Goal: Transaction & Acquisition: Purchase product/service

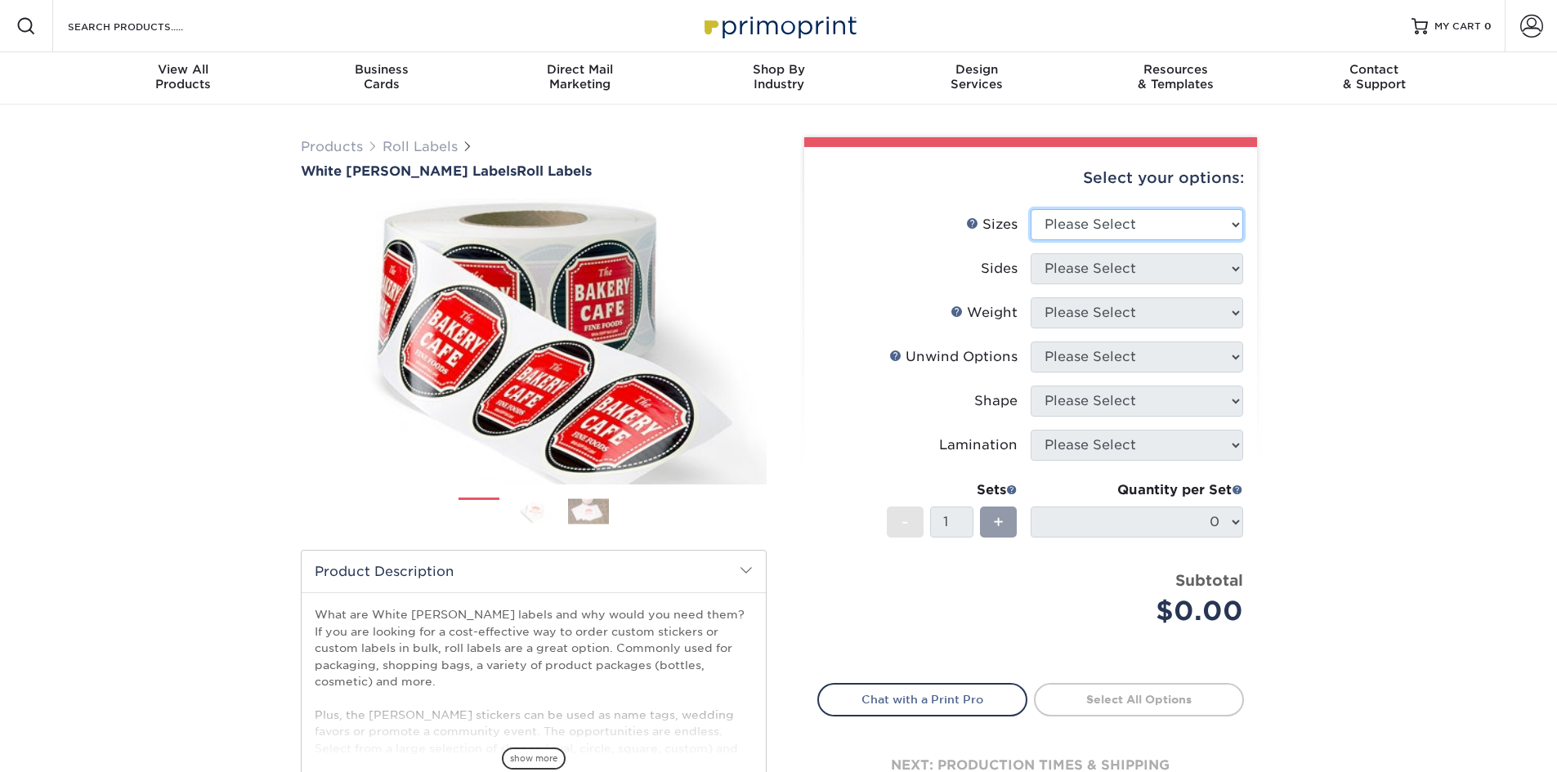
click at [1153, 216] on select "Please Select 1" x 1" 1" x 2" 1" x 2.5" 1" x 3" 1.5" x 1.5" 1.5" x 2.5" 1.5" x …" at bounding box center [1137, 224] width 212 height 31
select select "1.50x3.00"
click at [1031, 209] on select "Please Select 1" x 1" 1" x 2" 1" x 2.5" 1" x 3" 1.5" x 1.5" 1.5" x 2.5" 1.5" x …" at bounding box center [1137, 224] width 212 height 31
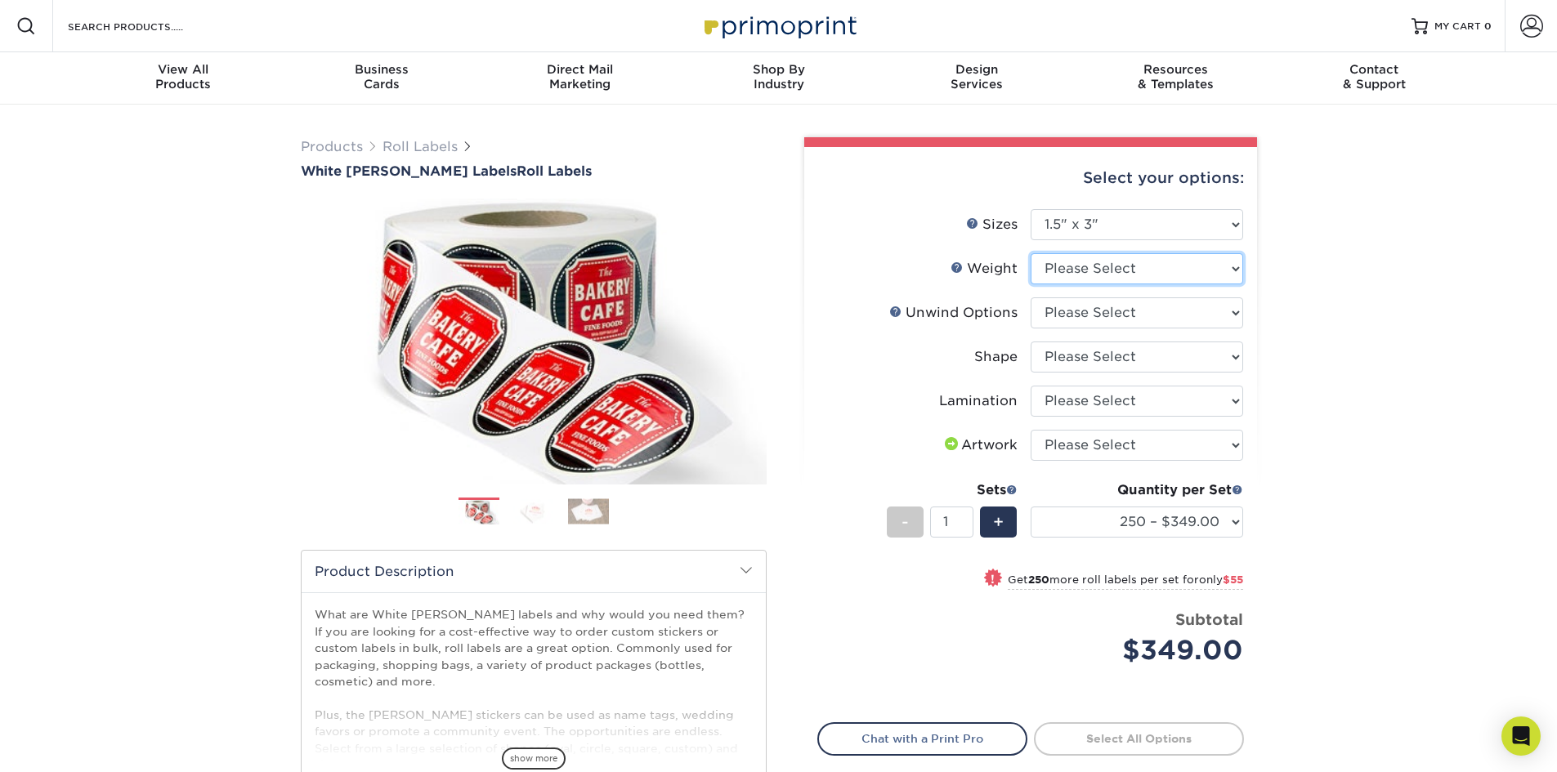
click at [1109, 276] on select "Please Select WHBOPP" at bounding box center [1137, 268] width 212 height 31
select select "WHBOPP"
click at [1031, 253] on select "Please Select WHBOPP" at bounding box center [1137, 268] width 212 height 31
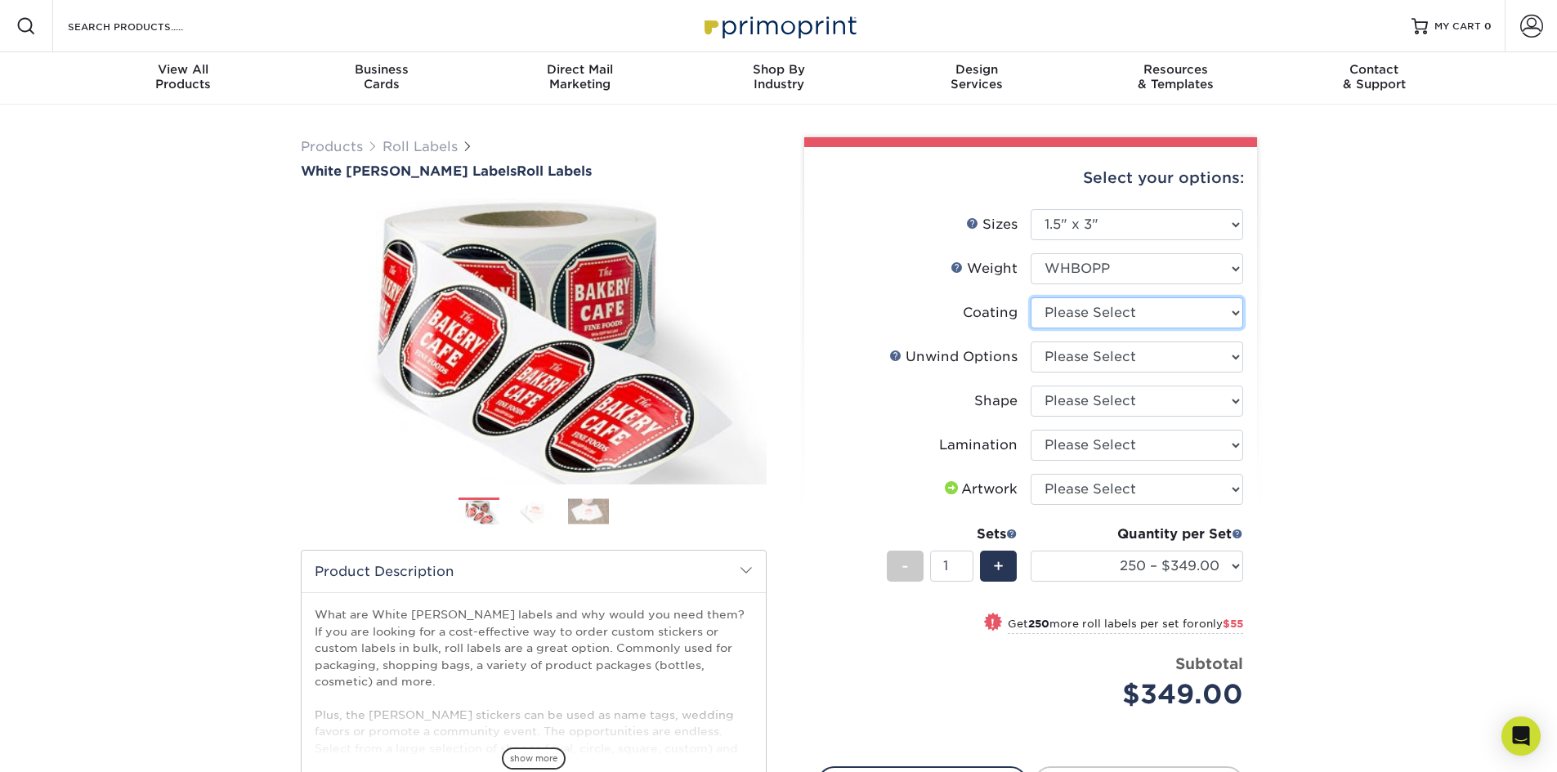
click at [1075, 315] on select at bounding box center [1137, 312] width 212 height 31
click at [1076, 315] on select at bounding box center [1137, 312] width 212 height 31
click at [1077, 311] on select at bounding box center [1137, 312] width 212 height 31
select select "3e7618de-abca-4bda-9f97-8b9129e913d8"
click at [1031, 297] on select at bounding box center [1137, 312] width 212 height 31
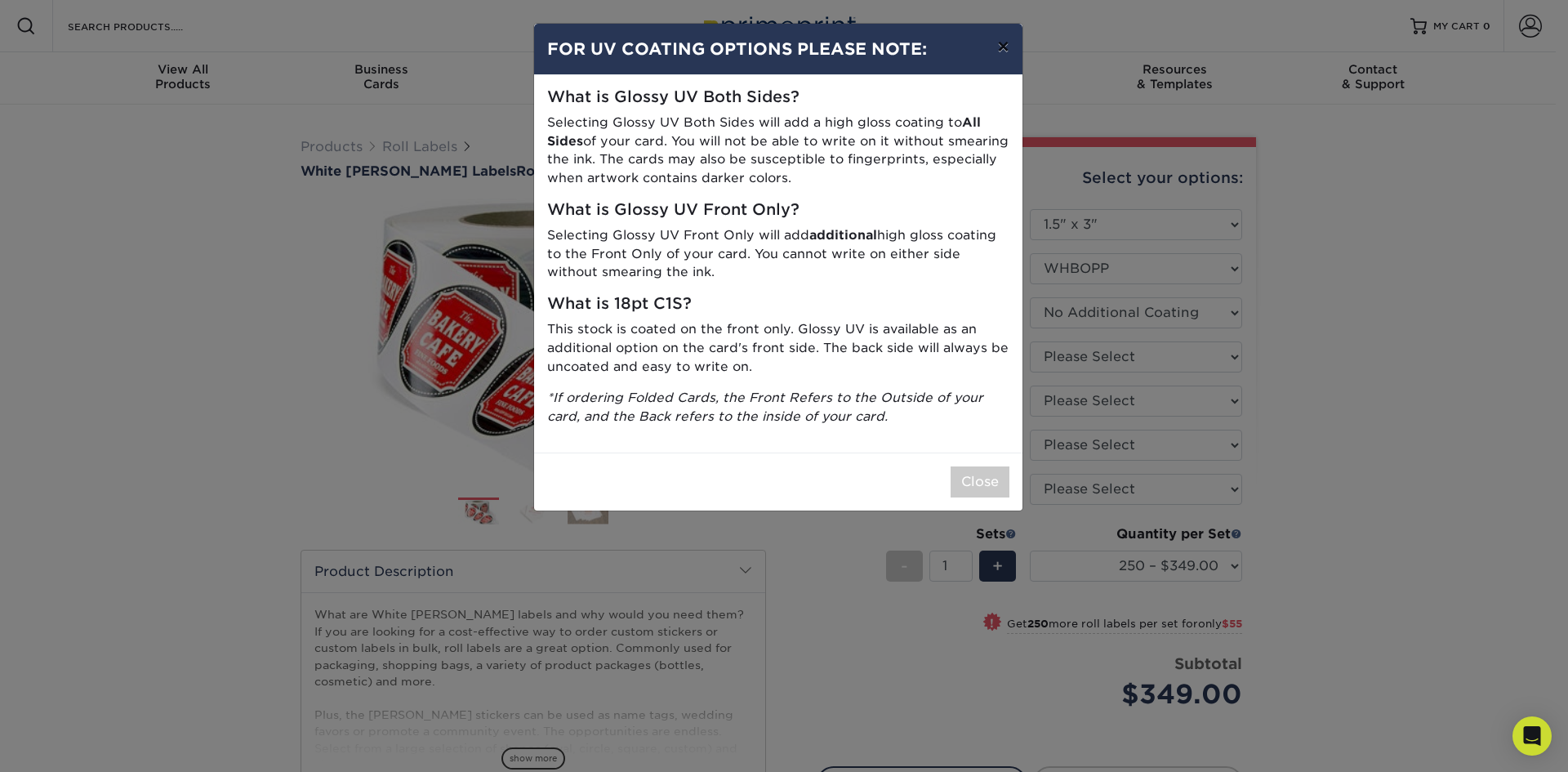
click at [1008, 48] on button "×" at bounding box center [1003, 47] width 38 height 46
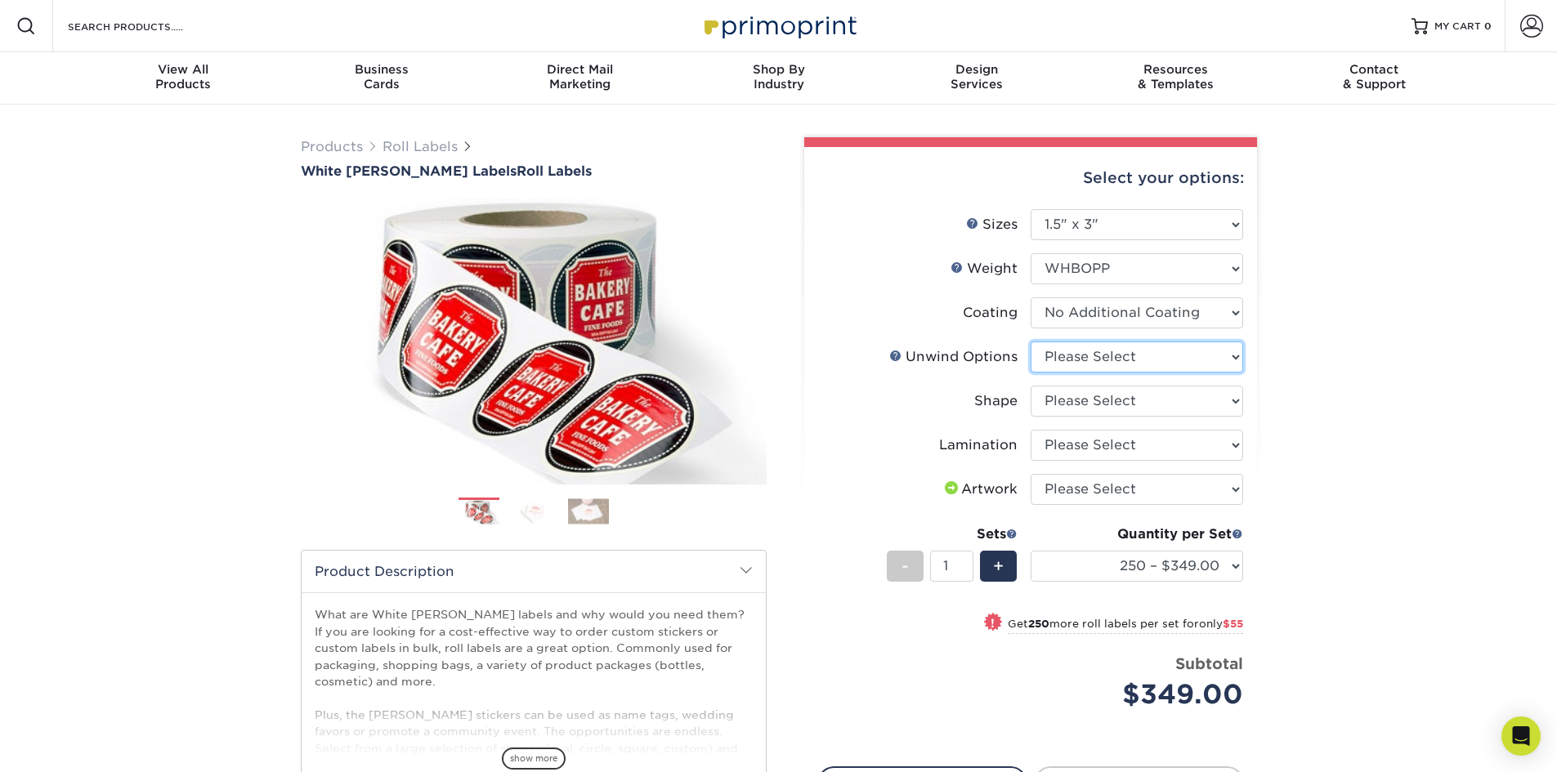
click at [1100, 356] on select "Please Select Not Important Off Top (Direction #1) Off Bottom (Direction #2) Of…" at bounding box center [1137, 357] width 212 height 31
click at [1094, 352] on select "Please Select Not Important Off Top (Direction #1) Off Bottom (Direction #2) Of…" at bounding box center [1137, 357] width 212 height 31
select select "d16c2772-aac7-41d6-a124-047cd7375882"
click at [1031, 342] on select "Please Select Not Important Off Top (Direction #1) Off Bottom (Direction #2) Of…" at bounding box center [1137, 357] width 212 height 31
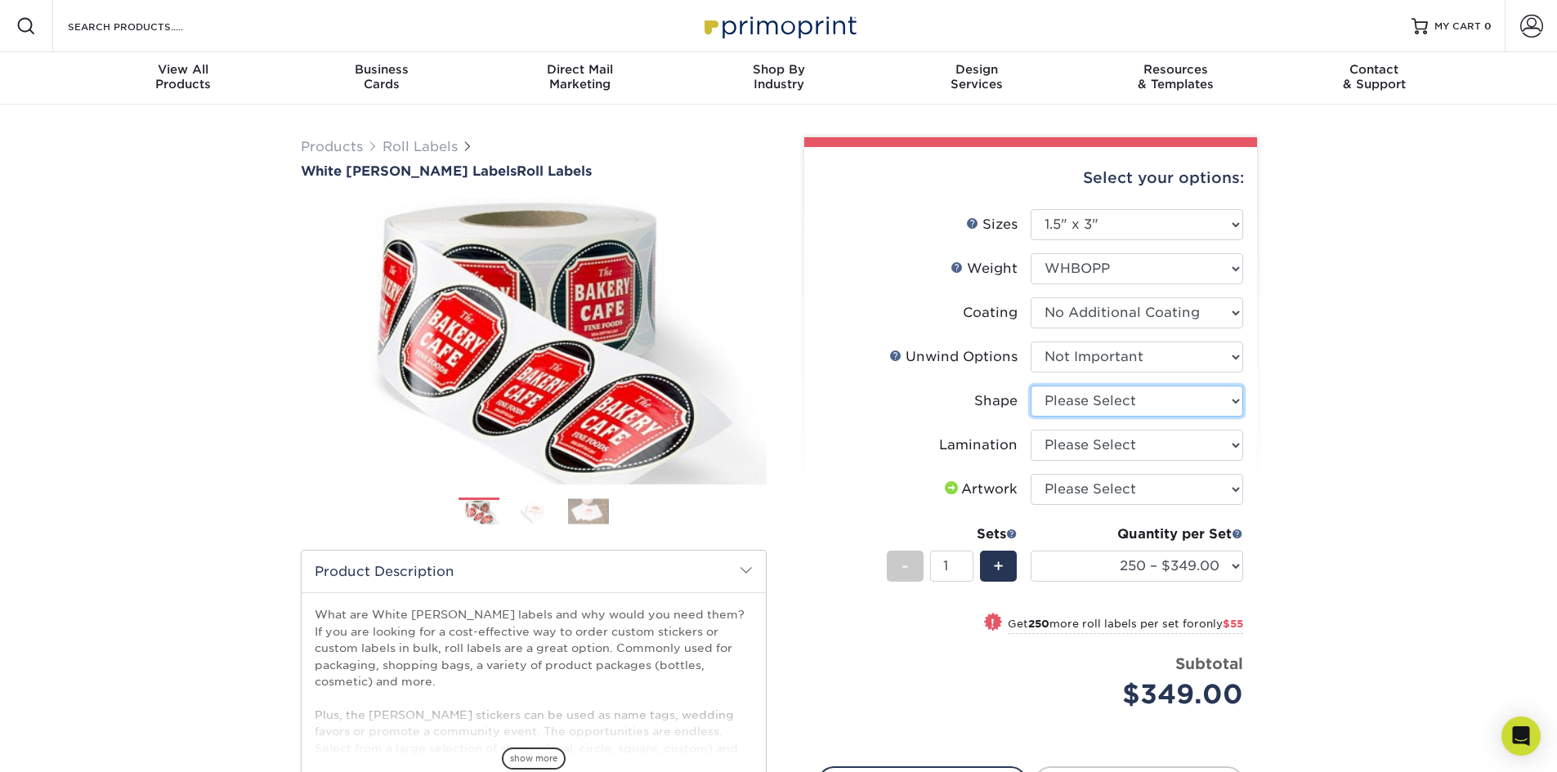
click at [1084, 398] on select "Please Select Oval Rectangle" at bounding box center [1137, 401] width 212 height 31
select select "ee567ae7-d0e9-47ca-830a-b172c097b44f"
click at [1031, 386] on select "Please Select Oval Rectangle" at bounding box center [1137, 401] width 212 height 31
click at [1080, 445] on select "Please Select No Lamination Silk" at bounding box center [1137, 445] width 212 height 31
select select "eff8cfea-abf7-4cab-a64a-391be13b3076"
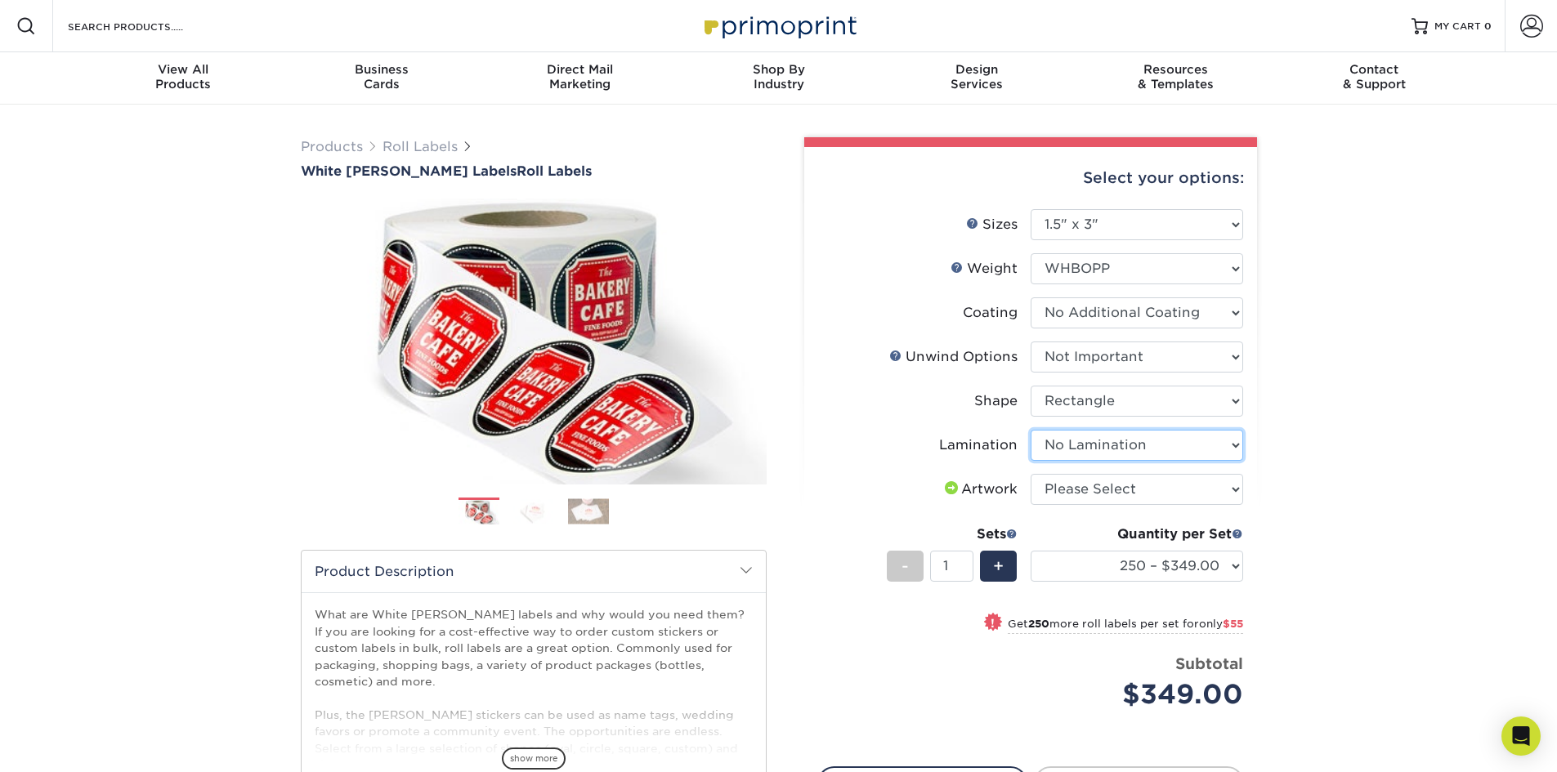
click at [1031, 430] on select "Please Select No Lamination Silk" at bounding box center [1137, 445] width 212 height 31
click at [1099, 555] on select "250 – $349.00 500 – $404.00 1000 – $437.00 2500 – $482.00 5000 – $567.00 10000 …" at bounding box center [1137, 566] width 212 height 31
click at [1031, 551] on select "250 – $349.00 500 – $404.00 1000 – $437.00 2500 – $482.00 5000 – $567.00 10000 …" at bounding box center [1137, 566] width 212 height 31
click at [1118, 572] on select "250 – $349.00 500 – $404.00 1000 – $437.00 2500 – $482.00 5000 – $567.00 10000 …" at bounding box center [1137, 566] width 212 height 31
select select "5000 – $567.00"
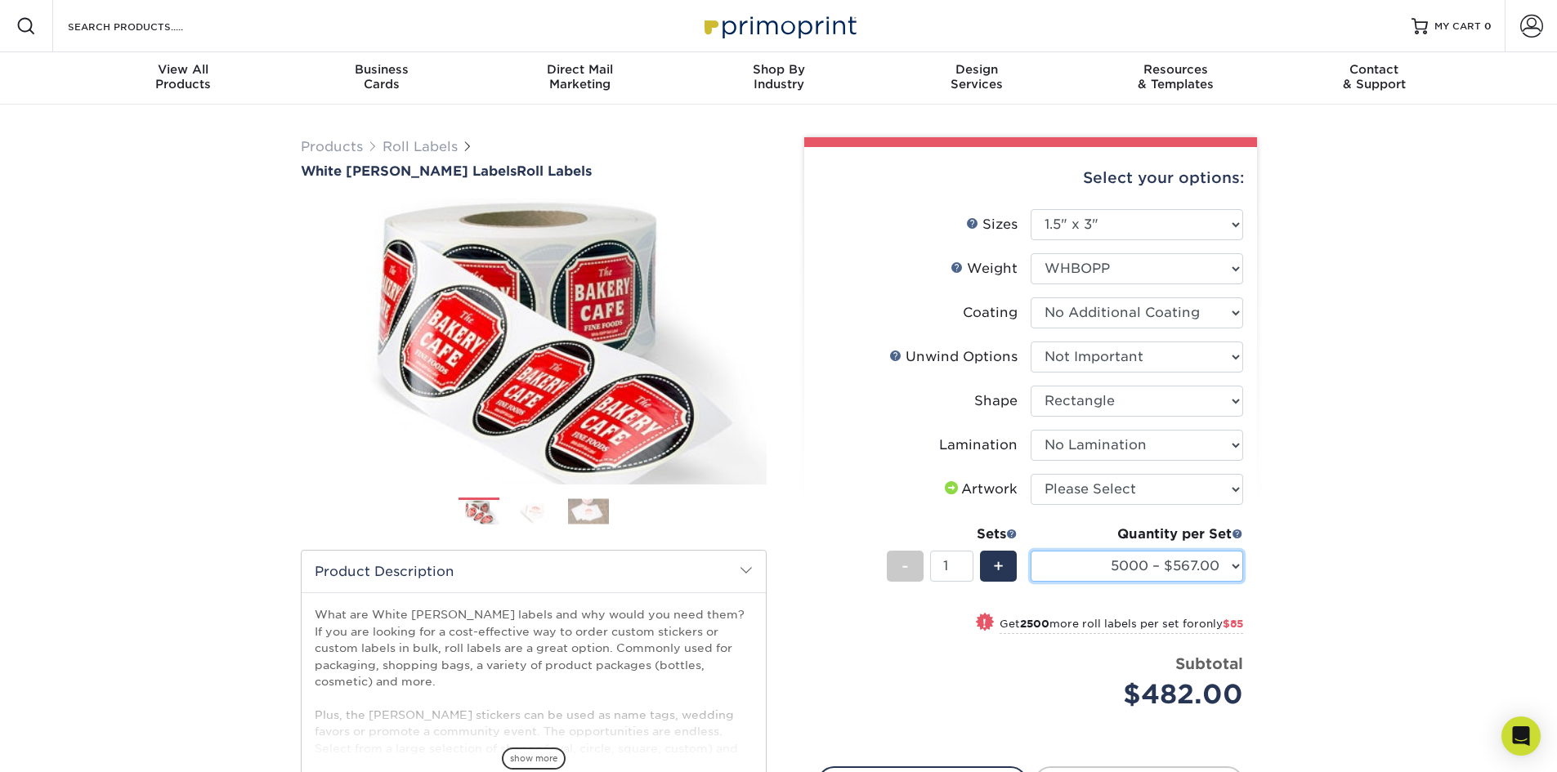
click at [1031, 551] on select "250 – $349.00 500 – $404.00 1000 – $437.00 2500 – $482.00 5000 – $567.00 10000 …" at bounding box center [1137, 566] width 212 height 31
click at [1191, 569] on select "250 – $349.00 500 – $404.00 1000 – $437.00 2500 – $482.00 5000 – $567.00 10000 …" at bounding box center [1137, 566] width 212 height 31
click at [1346, 557] on div "Products Roll Labels White [PERSON_NAME] Labels Roll Labels Previous Next /" at bounding box center [778, 541] width 1557 height 873
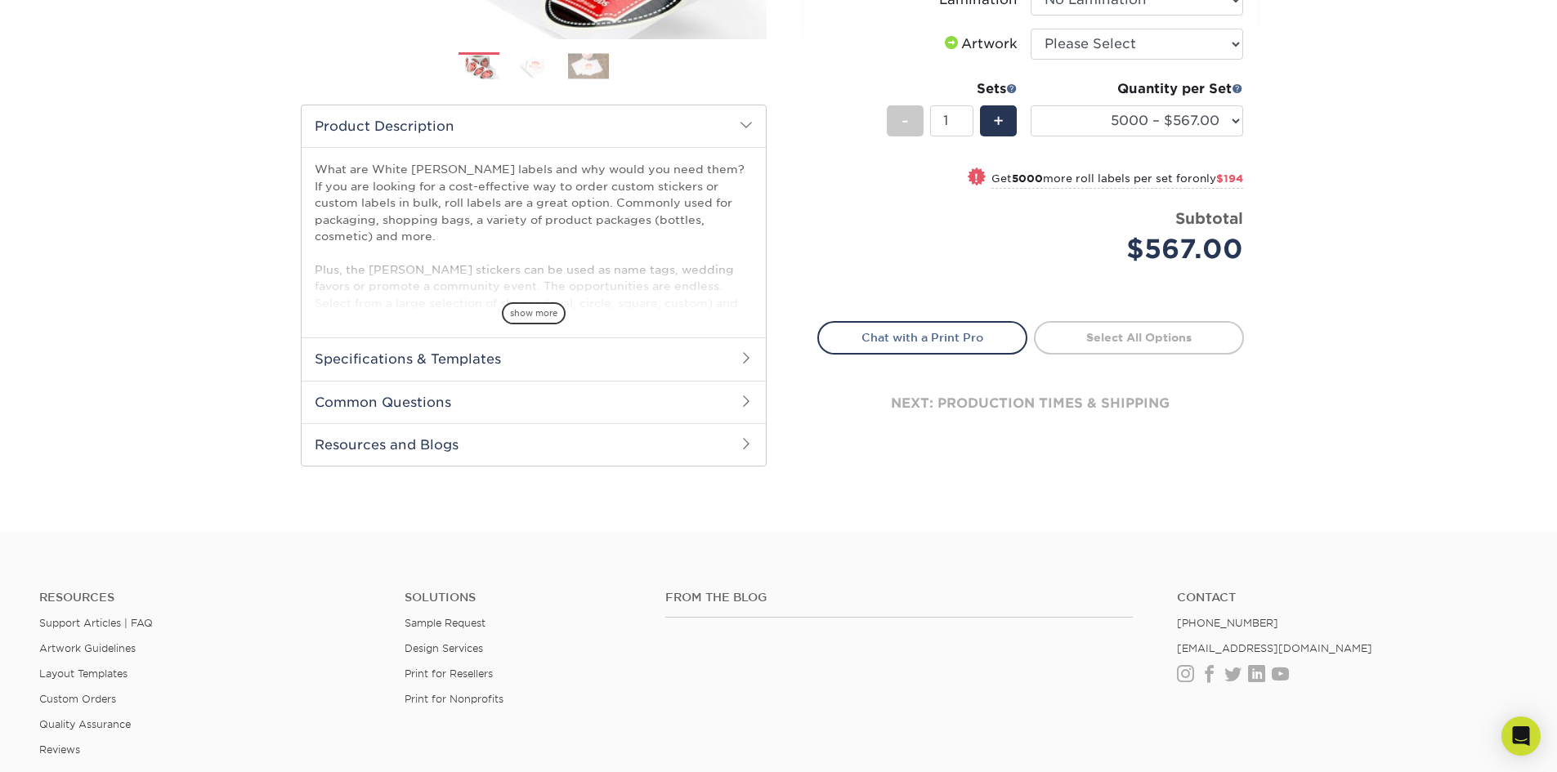
scroll to position [409, 0]
